Goal: Transaction & Acquisition: Purchase product/service

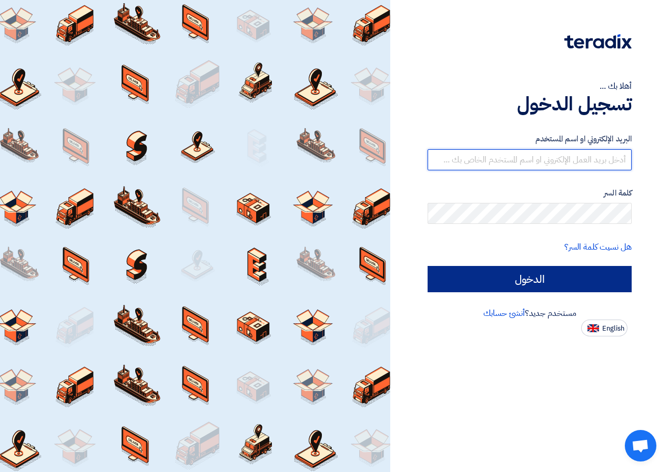
type input "[EMAIL_ADDRESS][DOMAIN_NAME]"
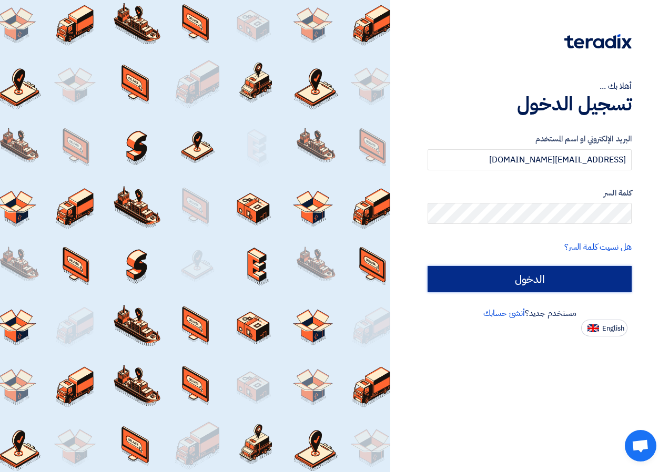
click at [440, 272] on input "الدخول" at bounding box center [530, 279] width 204 height 26
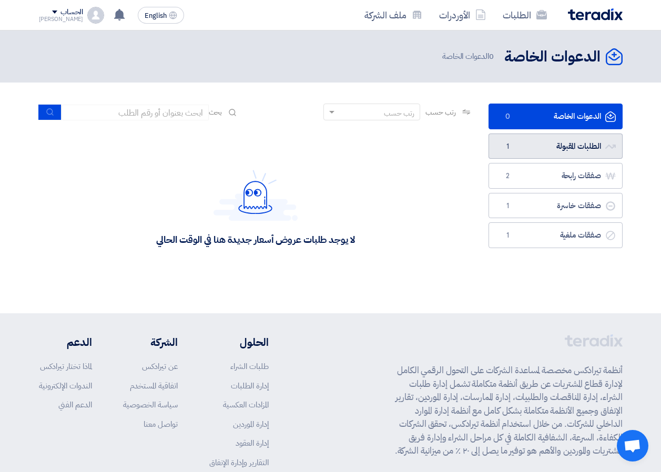
click at [533, 154] on link "الطلبات المقبولة الطلبات المقبولة 1" at bounding box center [556, 147] width 134 height 26
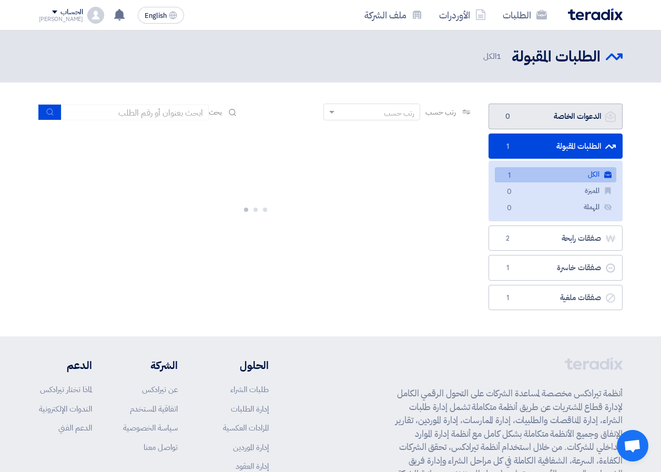
click at [545, 124] on link "الدعوات الخاصة الدعوات الخاصة 0" at bounding box center [556, 117] width 134 height 26
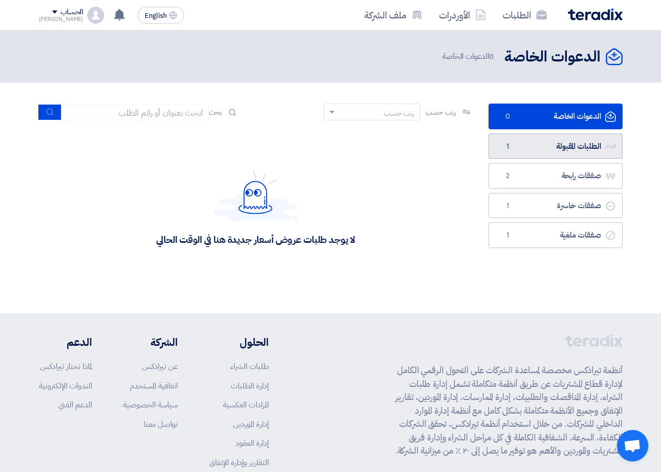
click at [514, 134] on link "الطلبات المقبولة الطلبات المقبولة 1" at bounding box center [556, 147] width 134 height 26
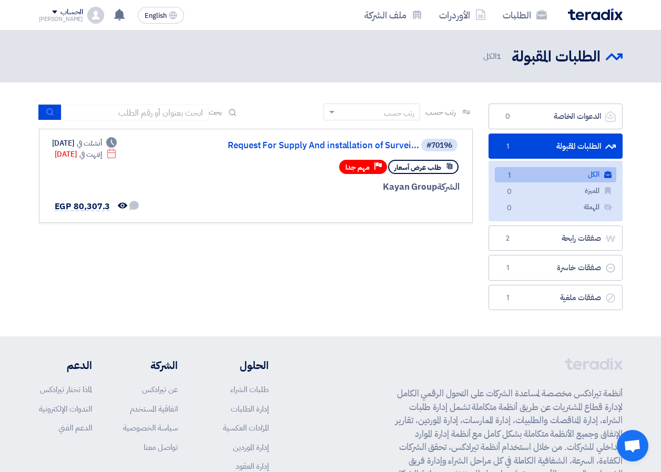
click at [533, 148] on link "الطلبات المقبولة الطلبات المقبولة 1" at bounding box center [556, 147] width 134 height 26
click at [553, 304] on link "صفقات ملغية صفقات ملغية 1" at bounding box center [556, 298] width 134 height 26
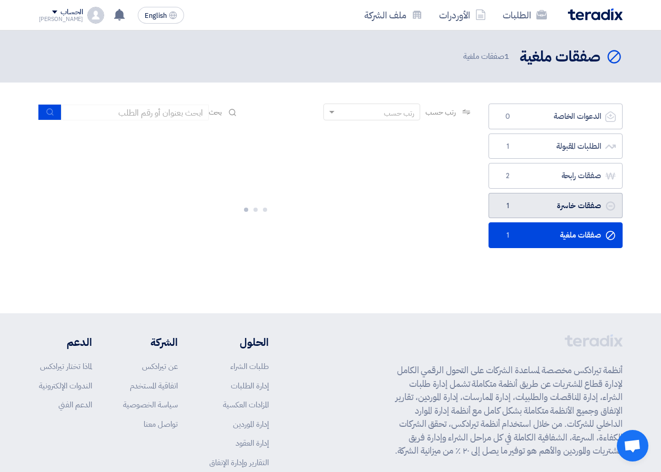
click at [545, 209] on link "صفقات خاسرة صفقات خاسرة 1" at bounding box center [556, 206] width 134 height 26
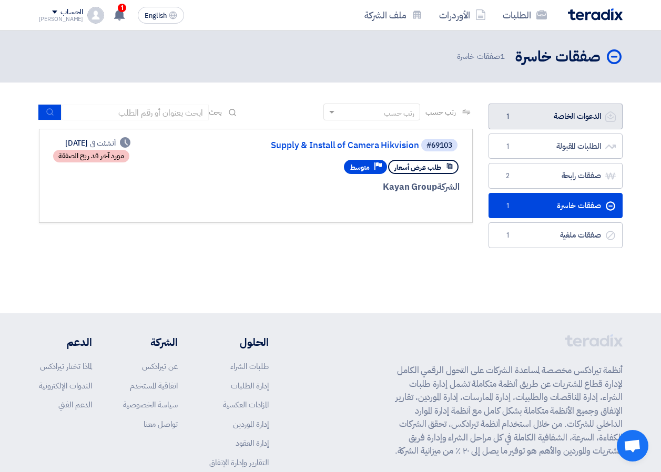
click at [518, 119] on link "الدعوات الخاصة الدعوات الخاصة 1" at bounding box center [556, 117] width 134 height 26
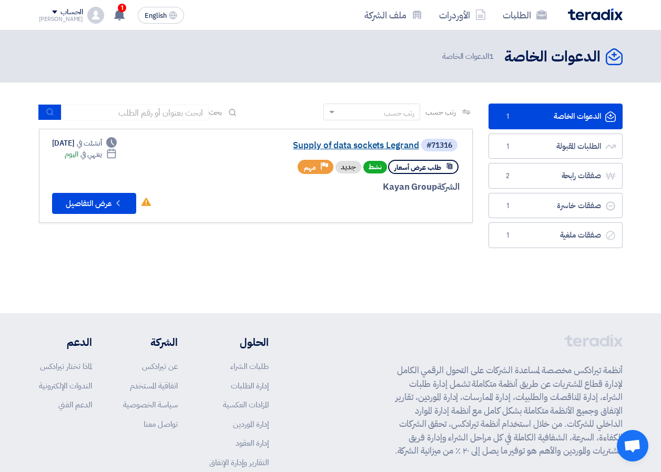
click at [358, 146] on link "Supply of data sockets Legrand" at bounding box center [314, 145] width 210 height 9
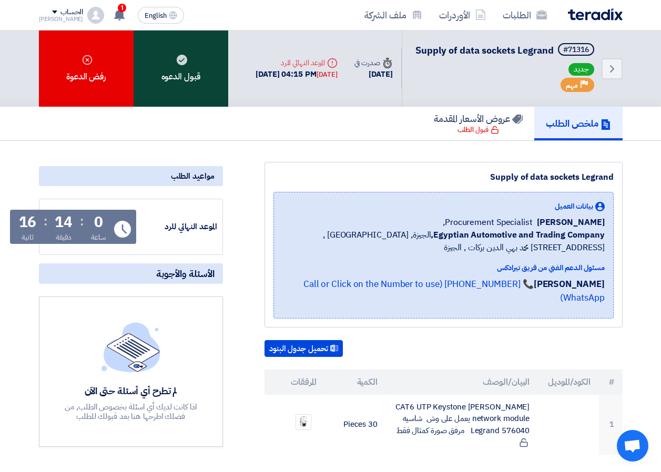
click at [191, 89] on div "قبول الدعوه" at bounding box center [181, 69] width 95 height 76
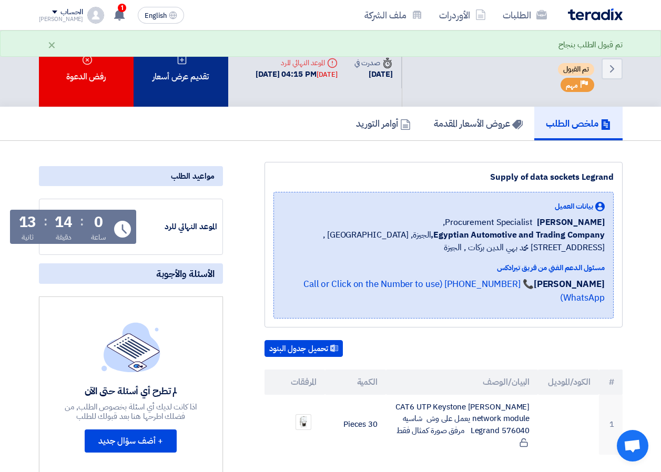
click at [188, 89] on div "تقديم عرض أسعار" at bounding box center [181, 69] width 95 height 76
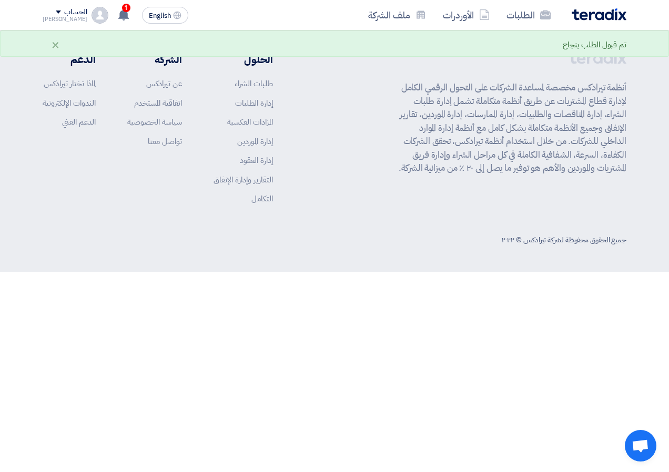
click at [392, 239] on app-shell "الطلبات الأوردرات ملف الشركة English EN 1 تم نشر طلب عروض أسعار جديد - شاهد الت…" at bounding box center [334, 151] width 669 height 241
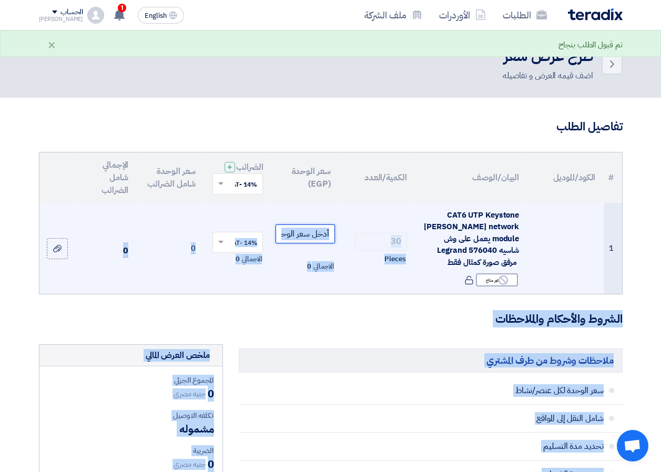
click at [293, 241] on input "number" at bounding box center [305, 234] width 59 height 19
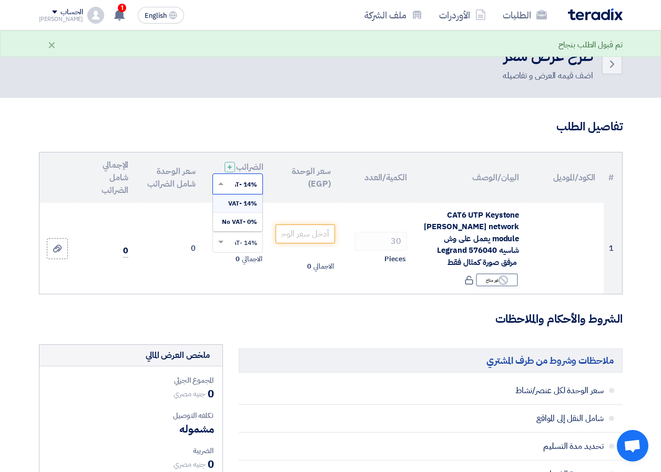
click at [230, 194] on input "text" at bounding box center [243, 184] width 29 height 17
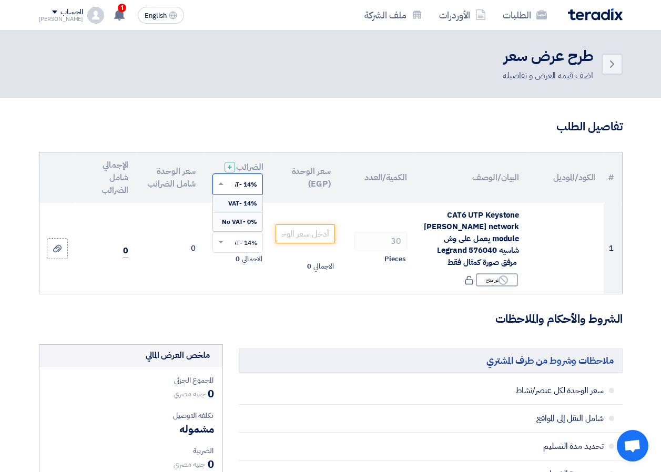
click at [236, 227] on span "0% -No VAT" at bounding box center [239, 221] width 35 height 9
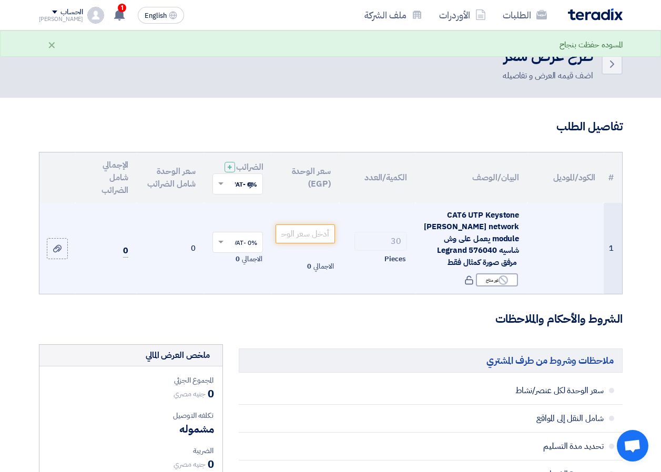
type input "90"
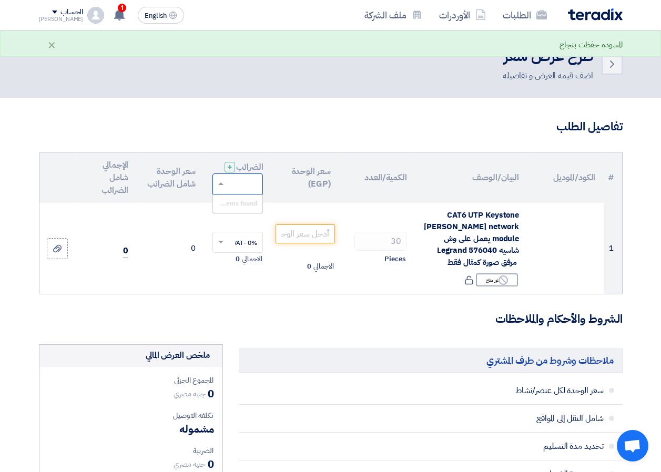
click at [322, 328] on h3 "الشروط والأحكام والملاحظات" at bounding box center [331, 319] width 584 height 16
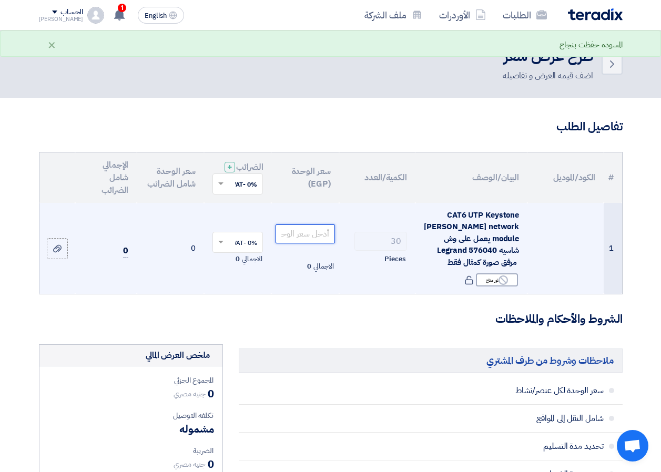
click at [304, 244] on input "number" at bounding box center [305, 234] width 59 height 19
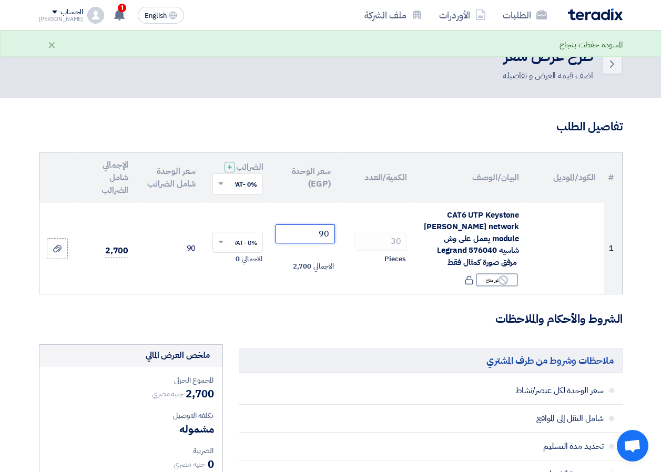
type input "90"
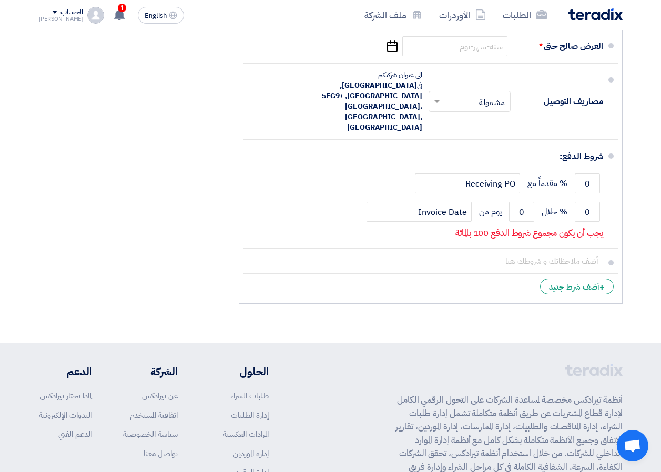
scroll to position [579, 0]
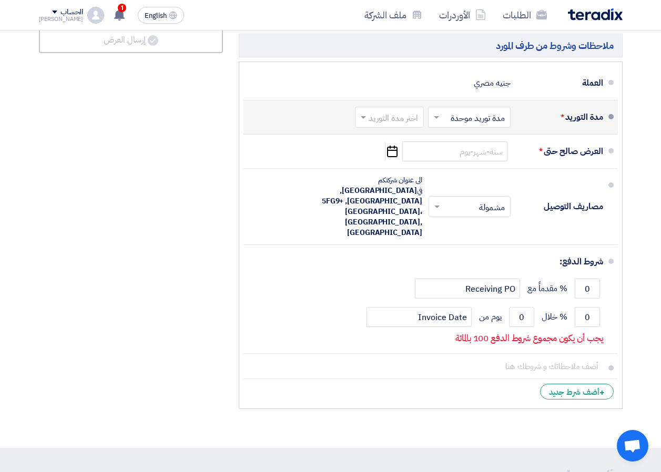
click at [464, 125] on input "text" at bounding box center [467, 118] width 77 height 15
click at [452, 166] on span "مدة توريد موحدة" at bounding box center [479, 159] width 55 height 13
click at [392, 123] on input "text" at bounding box center [388, 118] width 64 height 15
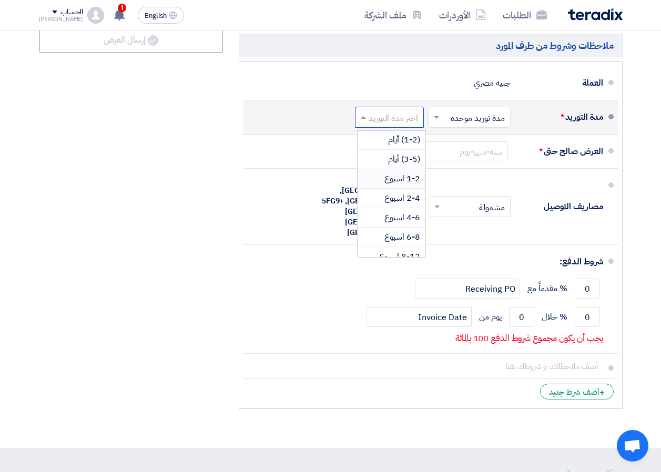
click at [394, 185] on span "1-2 اسبوع" at bounding box center [402, 179] width 36 height 13
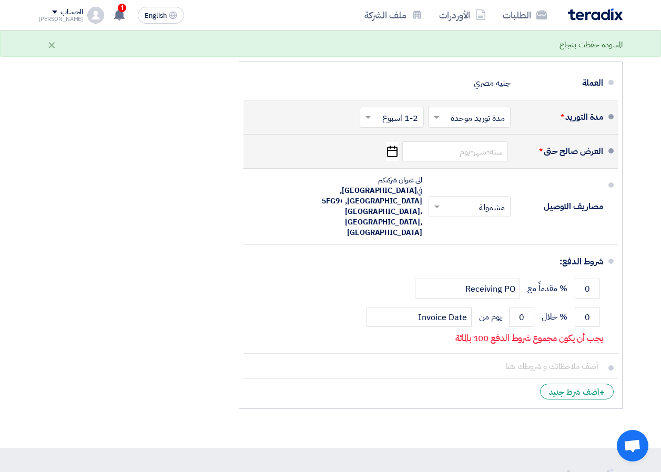
click at [395, 160] on icon "Pick a date" at bounding box center [392, 151] width 14 height 19
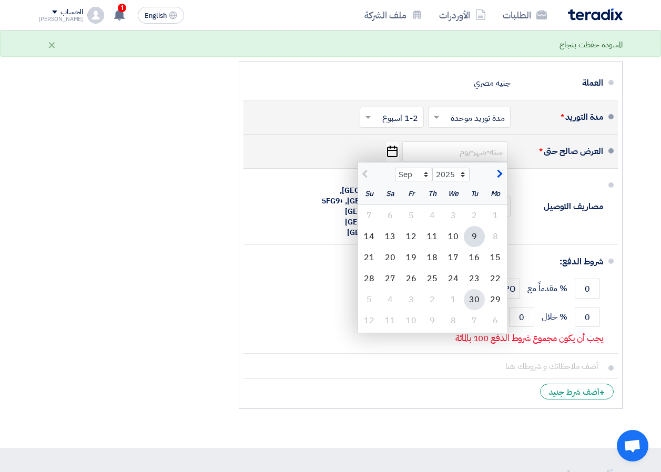
click at [477, 303] on div "30" at bounding box center [474, 299] width 21 height 21
type input "[DATE]"
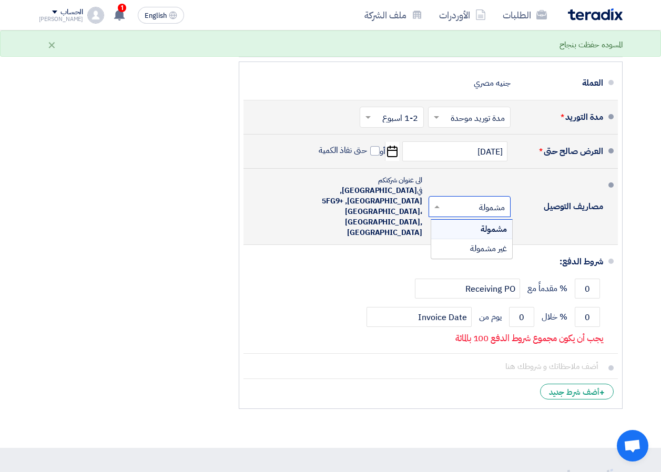
click at [440, 209] on span at bounding box center [435, 206] width 13 height 11
click at [450, 181] on li "مصاريف التوصيل × مشمولة × مشمولة غير مشمولة" at bounding box center [431, 207] width 375 height 76
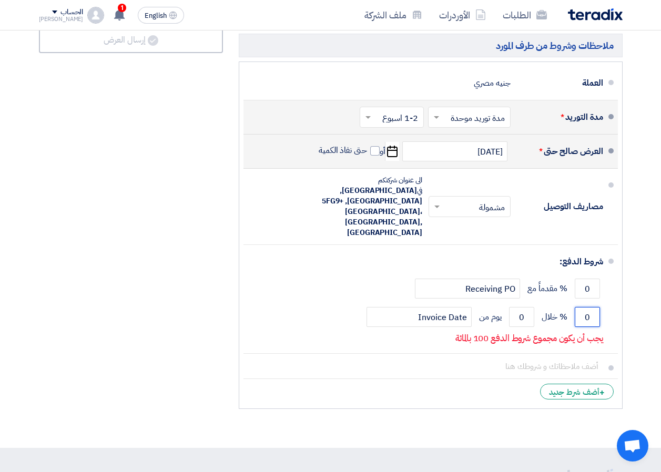
drag, startPoint x: 580, startPoint y: 300, endPoint x: 623, endPoint y: 306, distance: 43.5
click at [623, 306] on div "ملاحظات وشروط من طرف المشتري سعر الوحدة لكل عنصر/نشاط شامل النقل إلى المواقع تح…" at bounding box center [431, 90] width 400 height 649
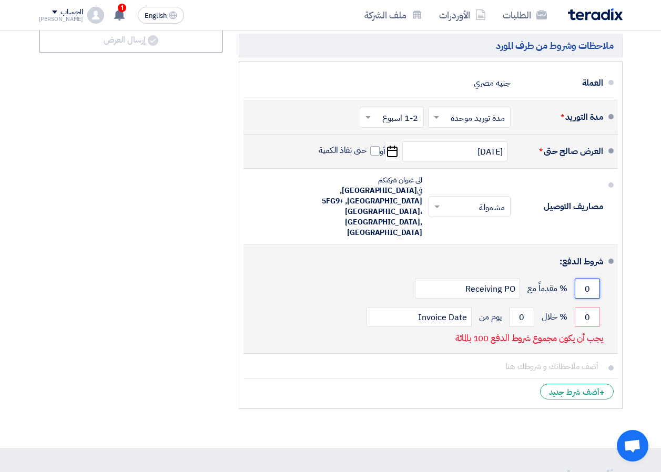
drag, startPoint x: 580, startPoint y: 273, endPoint x: 608, endPoint y: 274, distance: 27.4
click at [608, 274] on li "شروط الدفع: 0 % مقدماً مع Receiving PO 0 % خلال 0 Invoice Date" at bounding box center [431, 299] width 375 height 109
type input "50"
drag, startPoint x: 597, startPoint y: 300, endPoint x: 573, endPoint y: 301, distance: 24.2
click at [573, 303] on div "0 % خلال 0 يوم من Invoice Date" at bounding box center [427, 317] width 351 height 28
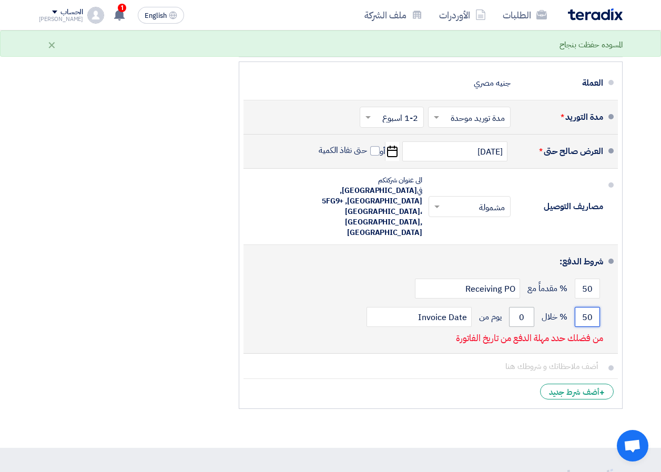
type input "50"
click at [517, 307] on input "0" at bounding box center [521, 317] width 25 height 20
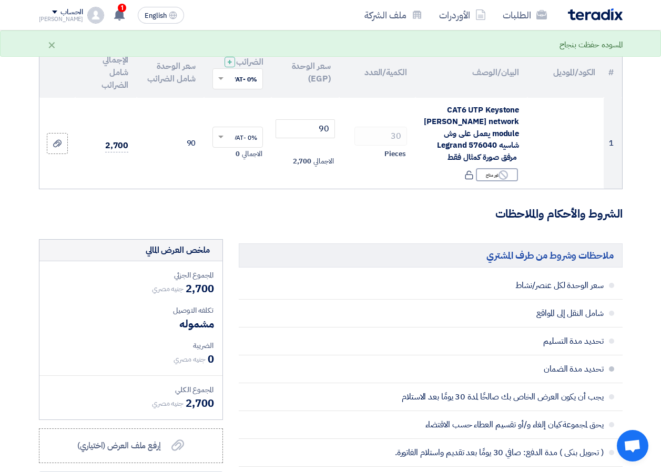
scroll to position [0, 0]
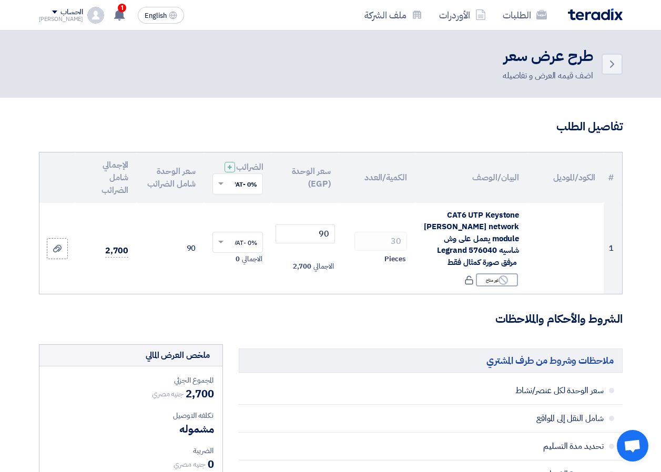
type input "1"
click at [237, 193] on input "text" at bounding box center [243, 184] width 29 height 17
click at [239, 208] on span "14% -VAT" at bounding box center [242, 203] width 29 height 9
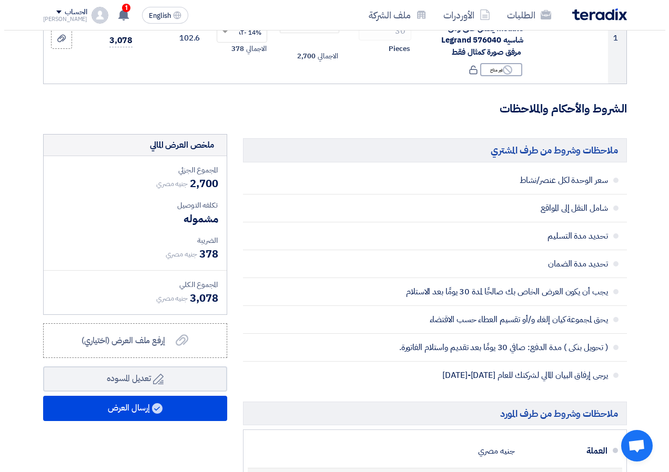
scroll to position [263, 0]
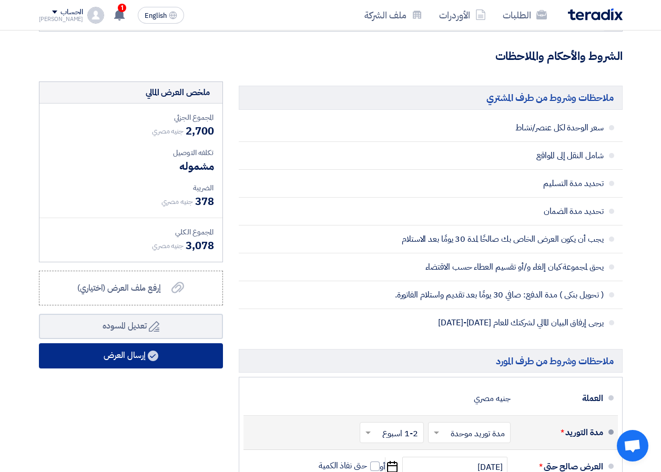
click at [146, 367] on button "إرسال العرض" at bounding box center [131, 355] width 184 height 25
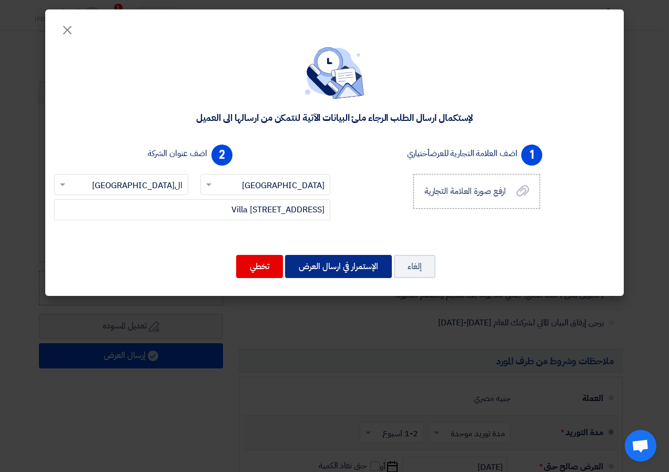
click at [351, 270] on button "الإستمرار في ارسال العرض" at bounding box center [338, 266] width 107 height 23
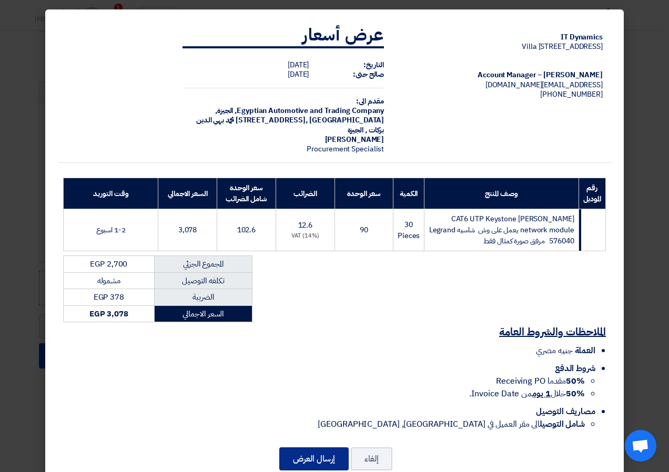
click at [315, 454] on button "إرسال العرض" at bounding box center [313, 459] width 69 height 23
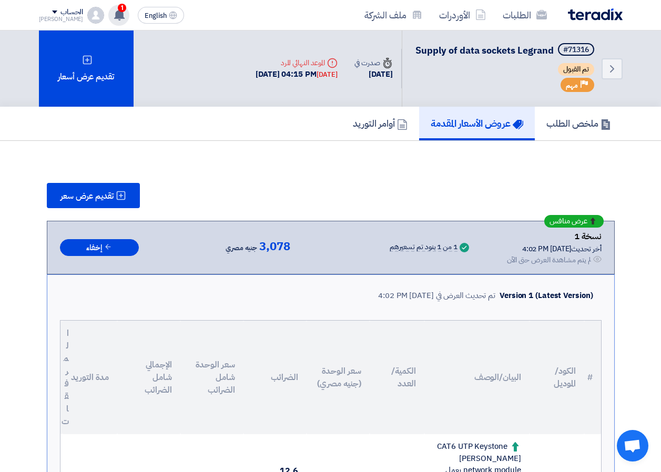
click at [114, 16] on icon at bounding box center [120, 15] width 12 height 12
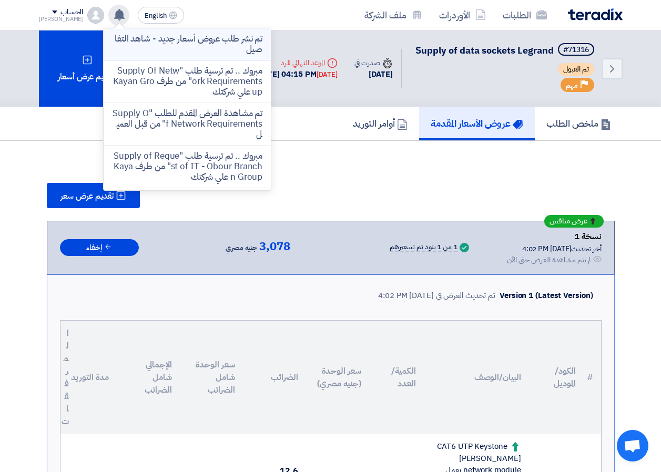
click at [128, 49] on p "تم نشر طلب عروض أسعار جديد - شاهد التفاصيل" at bounding box center [187, 44] width 150 height 21
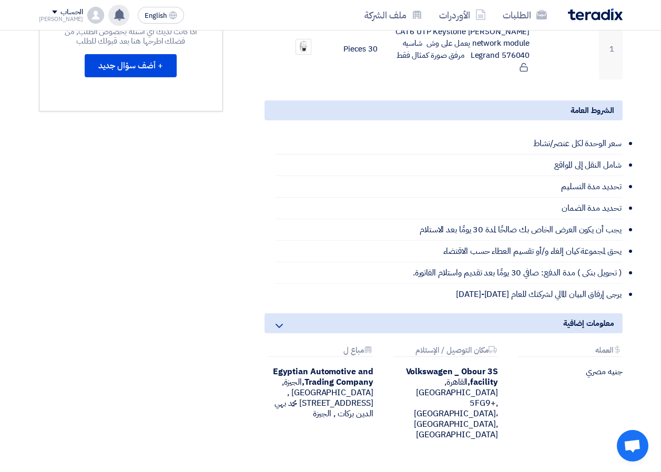
scroll to position [7, 0]
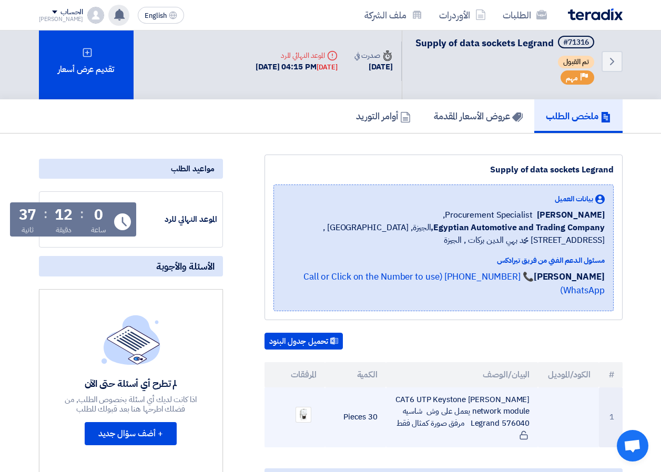
drag, startPoint x: 262, startPoint y: 171, endPoint x: 436, endPoint y: 409, distance: 294.8
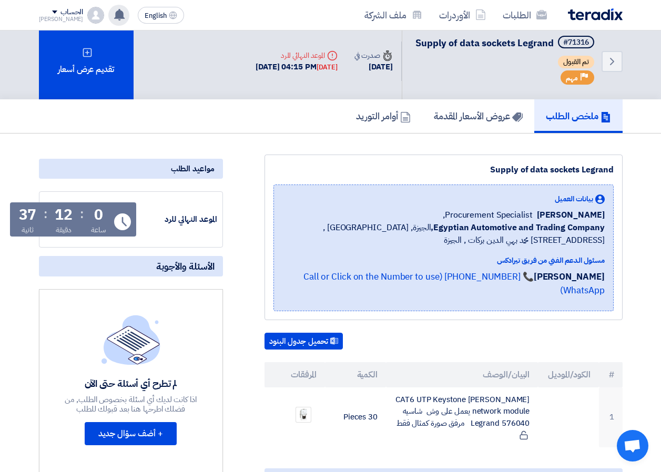
drag, startPoint x: 436, startPoint y: 409, endPoint x: 424, endPoint y: 362, distance: 48.7
click at [424, 362] on th "البيان/الوصف" at bounding box center [462, 374] width 152 height 25
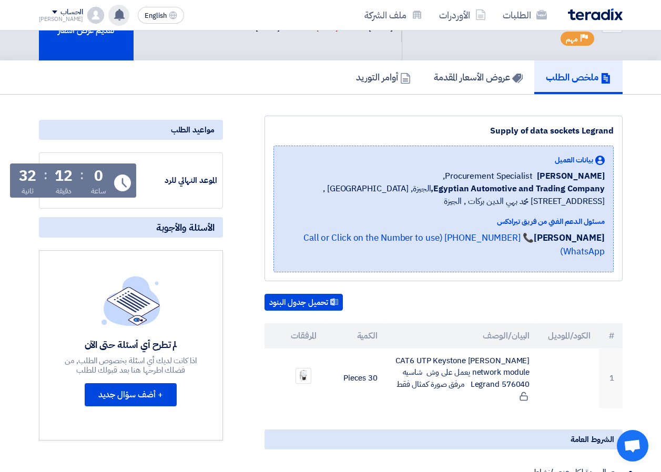
scroll to position [0, 0]
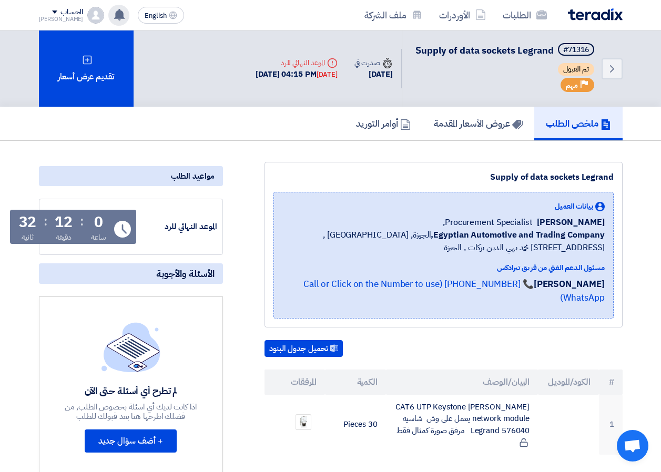
drag, startPoint x: 593, startPoint y: 221, endPoint x: -2, endPoint y: 1, distance: 634.4
drag, startPoint x: 0, startPoint y: 1, endPoint x: 20, endPoint y: 140, distance: 140.3
click at [20, 140] on div "ملخص الطلب عروض الأسعار المقدمة أوامر التوريد" at bounding box center [330, 124] width 661 height 34
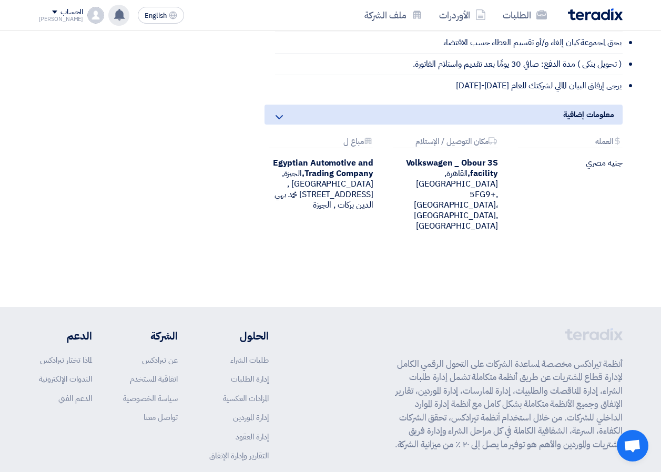
scroll to position [639, 0]
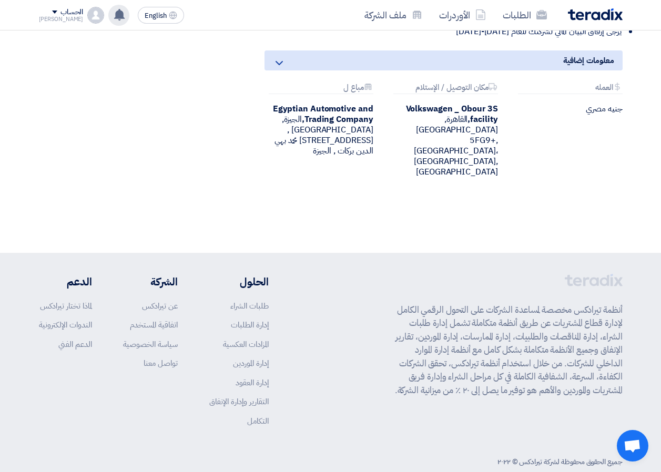
drag, startPoint x: 20, startPoint y: 140, endPoint x: 427, endPoint y: 470, distance: 523.9
drag, startPoint x: 427, startPoint y: 470, endPoint x: 406, endPoint y: 443, distance: 34.0
click at [406, 451] on div "جميع الحقوق محفوظة لشركة تيرادكس © ٢٠٢٢" at bounding box center [331, 462] width 584 height 22
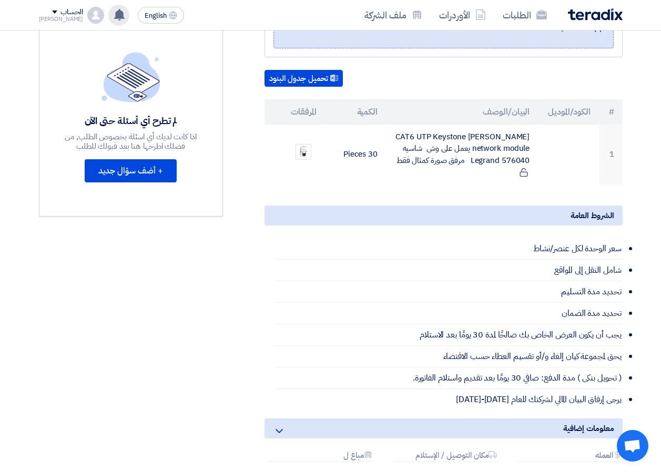
scroll to position [0, 0]
